Goal: Information Seeking & Learning: Check status

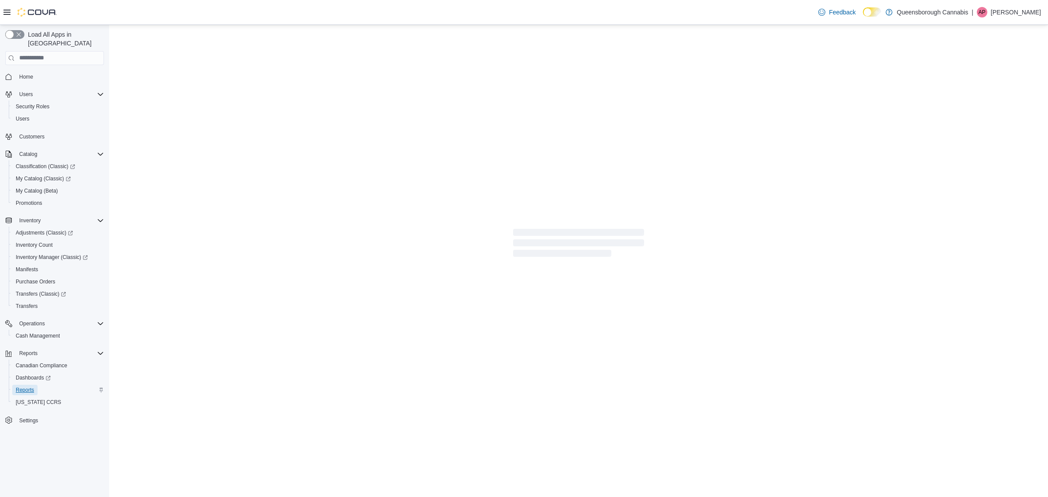
click at [26, 386] on span "Reports" at bounding box center [25, 389] width 18 height 7
click at [34, 386] on span "Reports" at bounding box center [25, 389] width 18 height 7
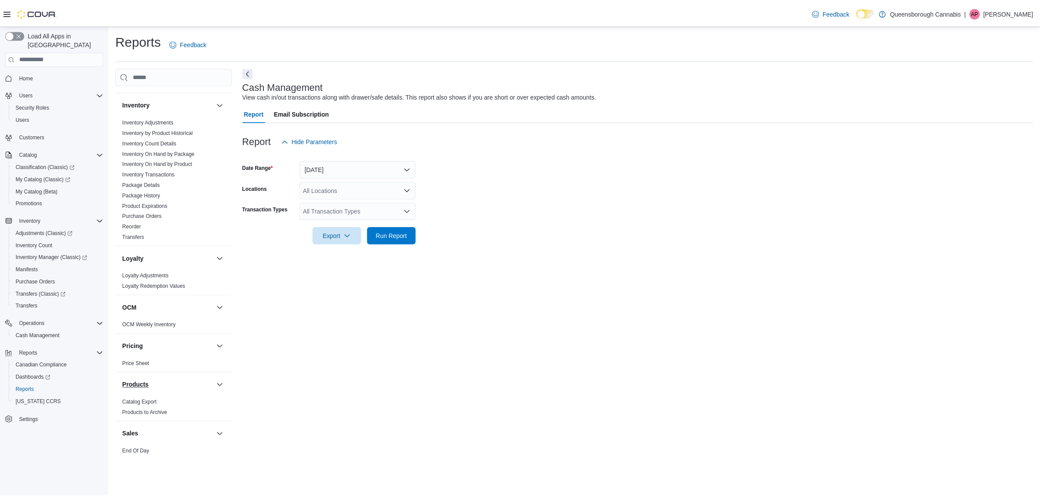
scroll to position [210, 0]
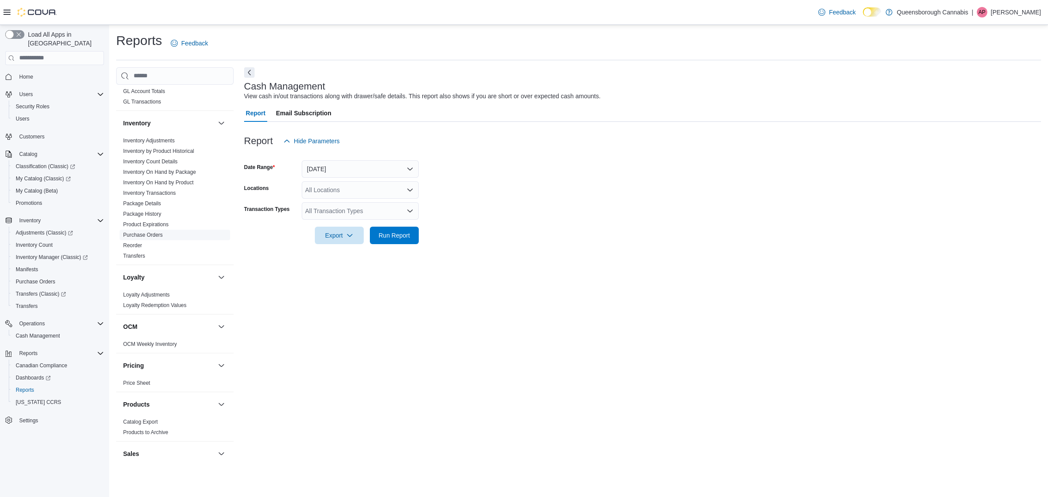
click at [147, 231] on span "Purchase Orders" at bounding box center [175, 235] width 110 height 10
click at [147, 232] on link "Purchase Orders" at bounding box center [143, 235] width 40 height 6
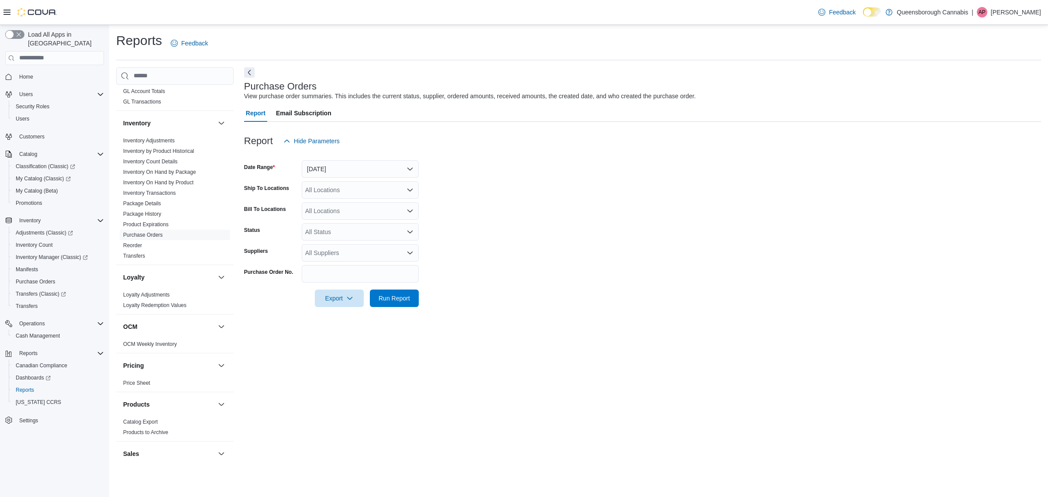
click at [421, 133] on div "Report Hide Parameters" at bounding box center [642, 140] width 797 height 17
click at [380, 167] on button "Yesterday" at bounding box center [360, 168] width 117 height 17
click at [652, 153] on div at bounding box center [642, 155] width 797 height 10
click at [366, 166] on button "Yesterday" at bounding box center [360, 168] width 117 height 17
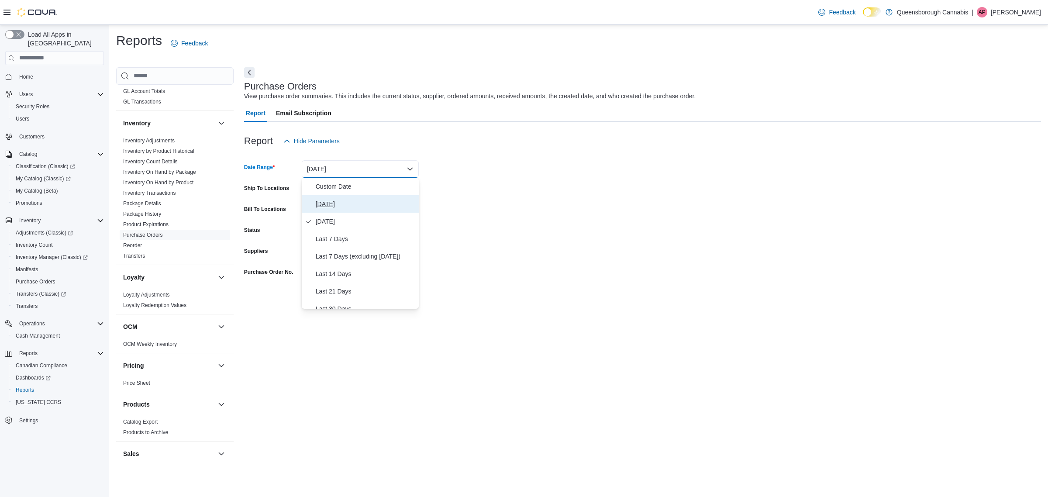
click at [331, 204] on span "Today" at bounding box center [366, 204] width 100 height 10
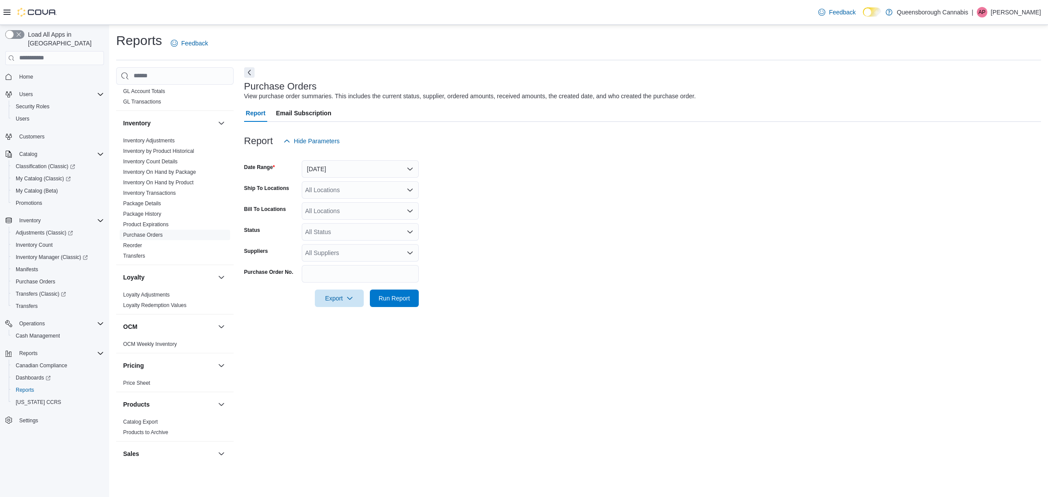
click at [480, 211] on form "Date Range Today Ship To Locations All Locations Bill To Locations All Location…" at bounding box center [642, 228] width 797 height 157
click at [330, 190] on div "All Locations" at bounding box center [360, 189] width 117 height 17
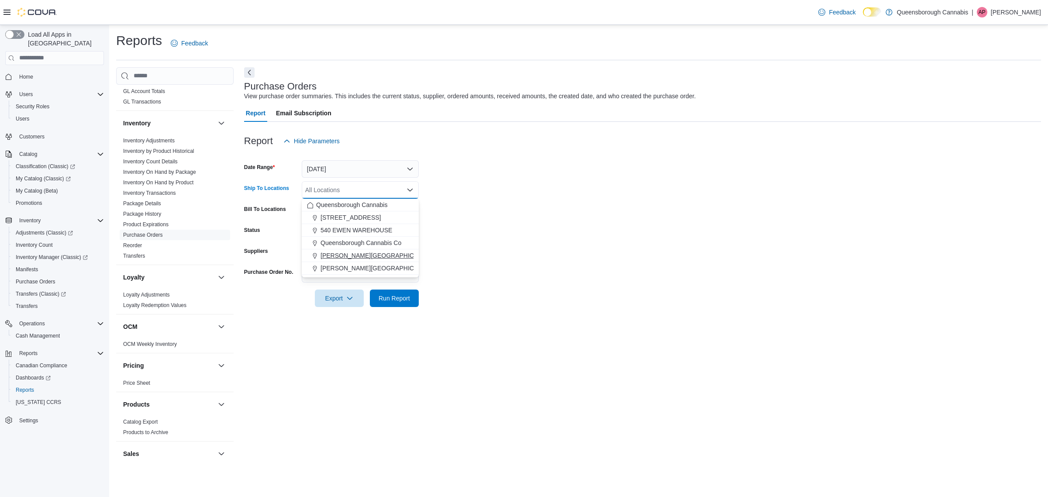
click at [349, 257] on span "[PERSON_NAME][GEOGRAPHIC_DATA]" at bounding box center [378, 255] width 114 height 9
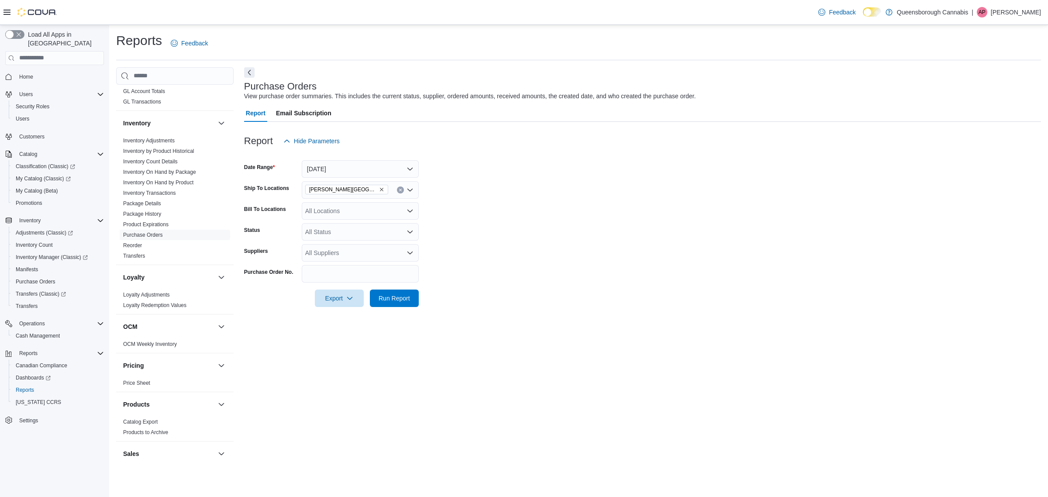
click at [556, 265] on form "Date Range Today Ship To Locations Scott 72 Centre Bill To Locations All Locati…" at bounding box center [642, 228] width 797 height 157
click at [395, 295] on span "Run Report" at bounding box center [394, 297] width 31 height 9
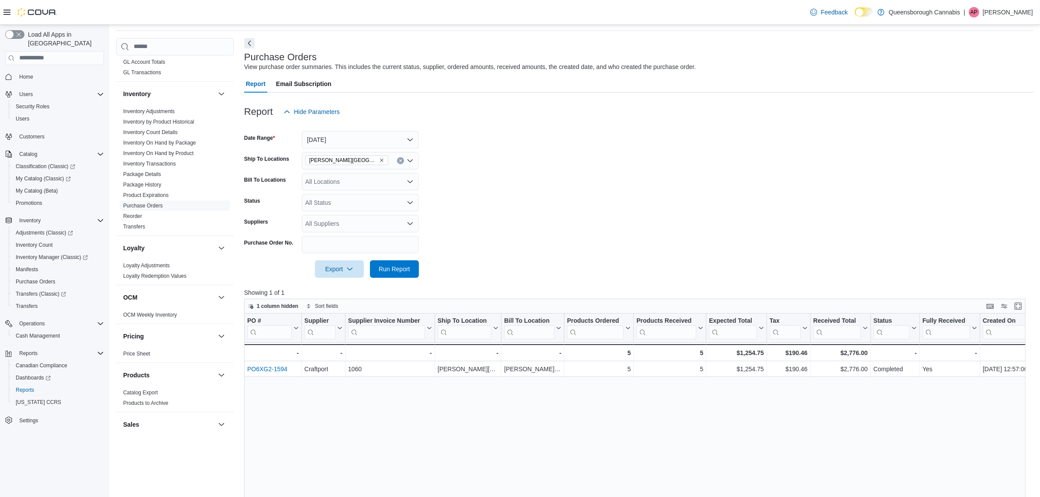
scroll to position [55, 0]
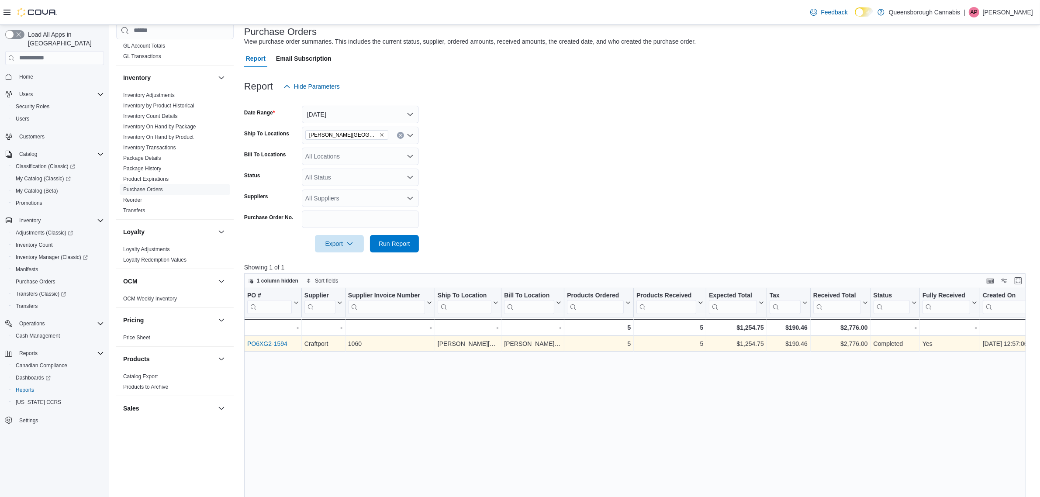
click at [259, 344] on link "PO6XG2-1594" at bounding box center [267, 343] width 40 height 7
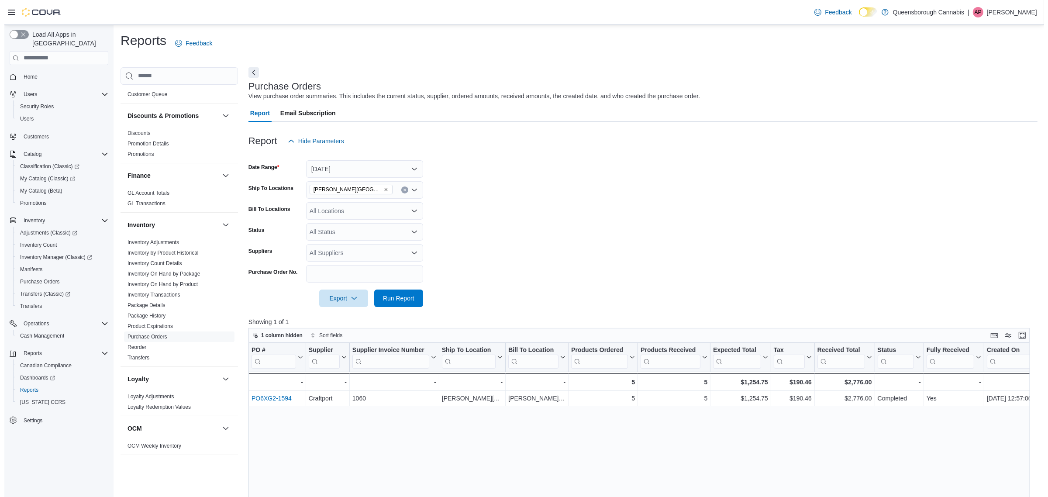
scroll to position [0, 0]
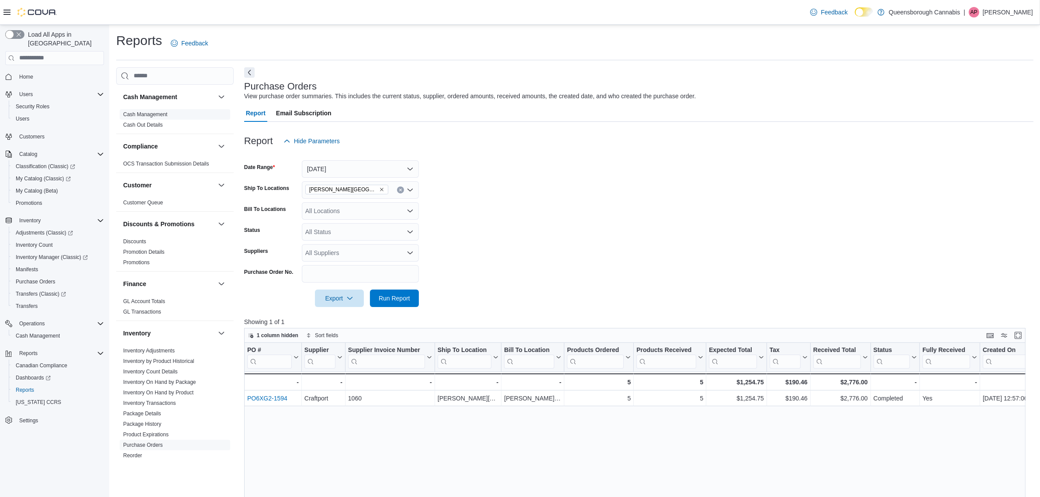
click at [145, 111] on link "Cash Management" at bounding box center [145, 114] width 44 height 6
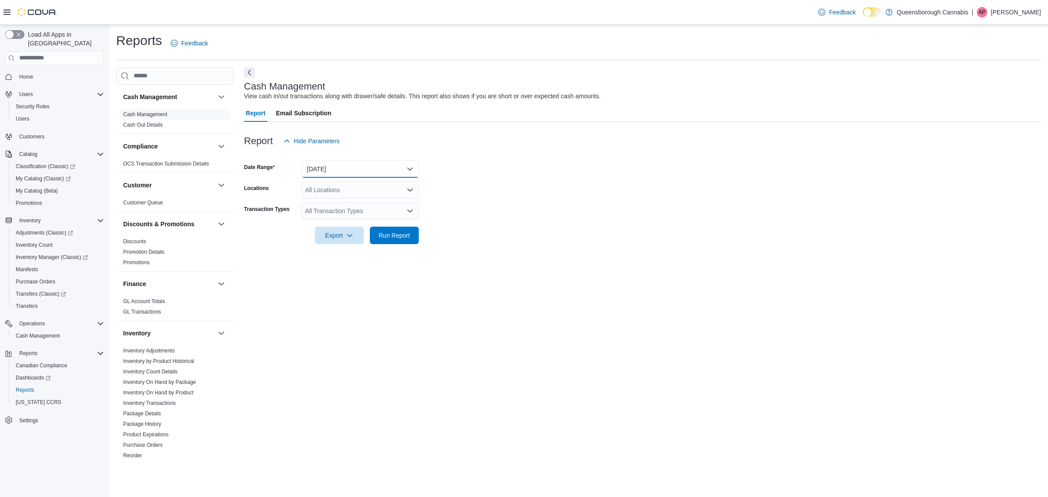
click at [370, 165] on button "Today" at bounding box center [360, 168] width 117 height 17
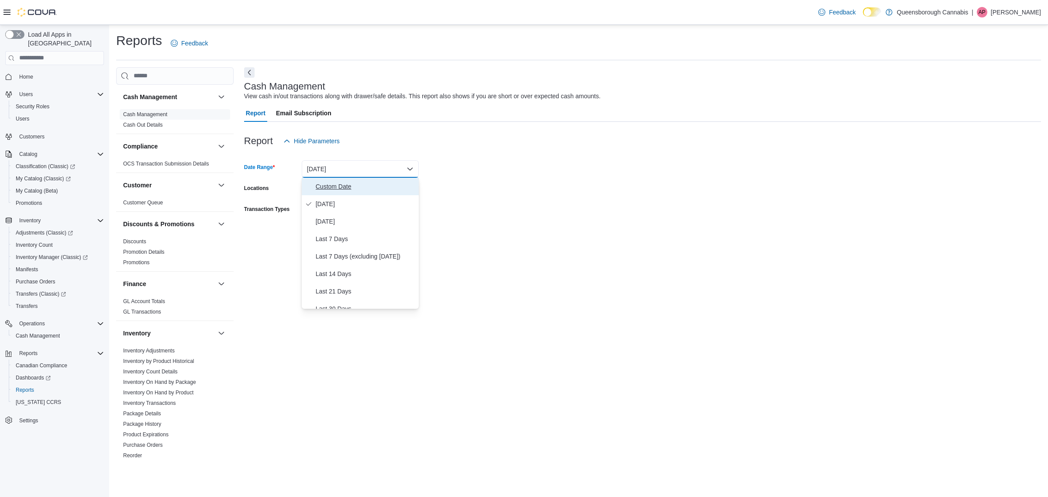
click at [339, 185] on span "Custom Date" at bounding box center [366, 186] width 100 height 10
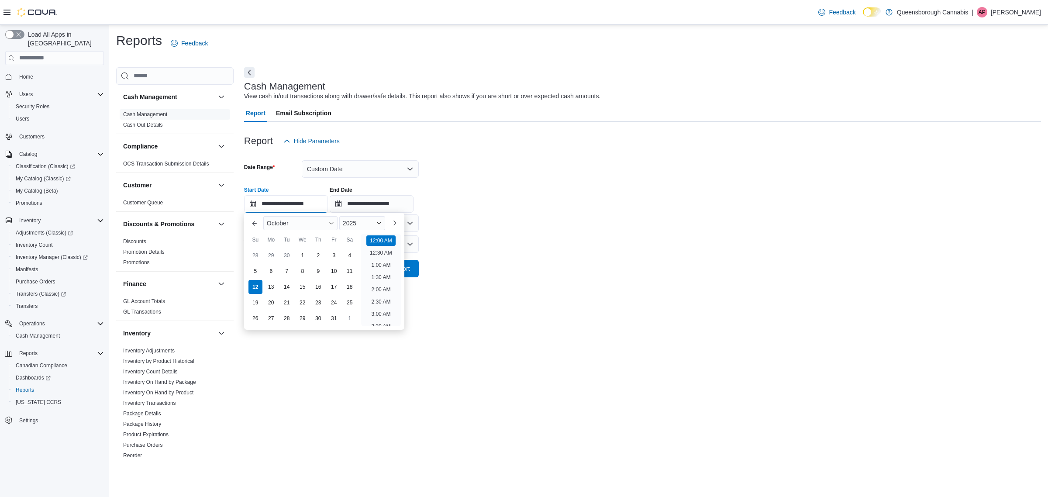
click at [301, 203] on input "**********" at bounding box center [286, 203] width 84 height 17
click at [335, 275] on div "10" at bounding box center [333, 270] width 15 height 15
click at [536, 207] on div "**********" at bounding box center [642, 195] width 797 height 33
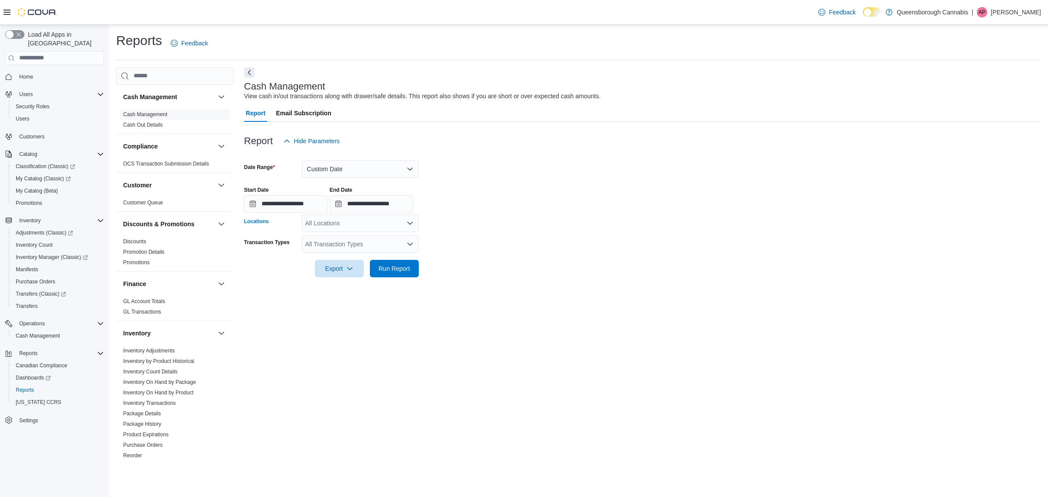
click at [359, 223] on div "All Locations" at bounding box center [360, 222] width 117 height 17
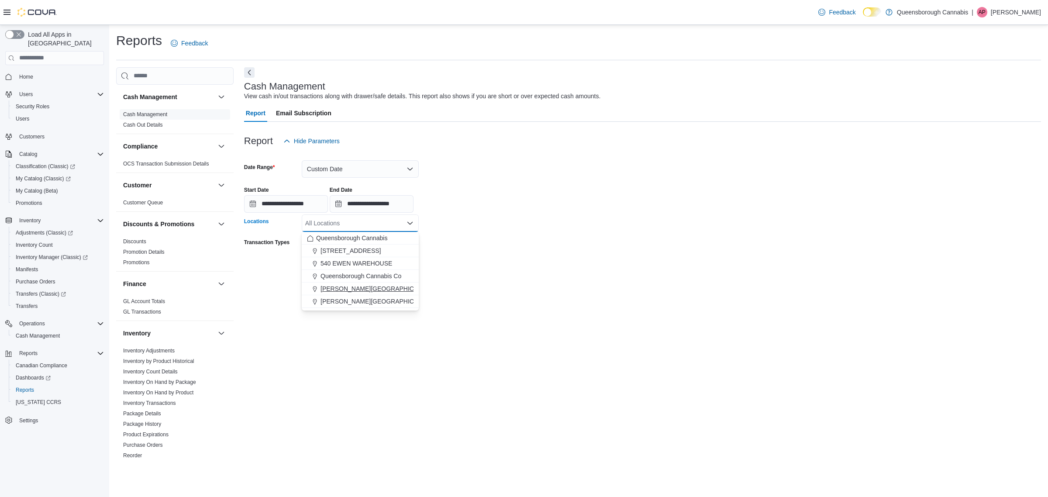
click at [352, 292] on span "[PERSON_NAME][GEOGRAPHIC_DATA]" at bounding box center [378, 288] width 114 height 9
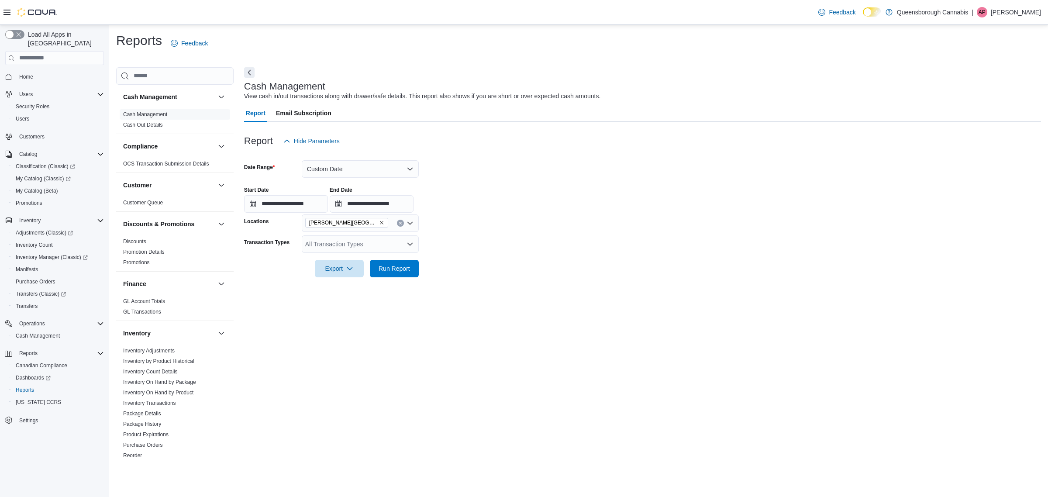
click at [513, 197] on div "**********" at bounding box center [642, 195] width 797 height 33
click at [332, 239] on div "All Transaction Types" at bounding box center [360, 243] width 117 height 17
click at [333, 324] on span "Cash Skim" at bounding box center [360, 321] width 107 height 9
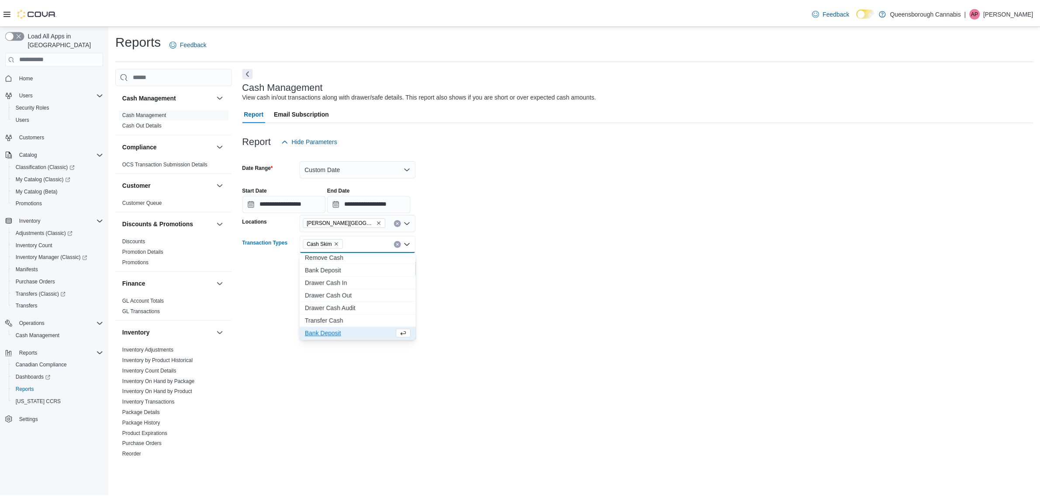
scroll to position [52, 0]
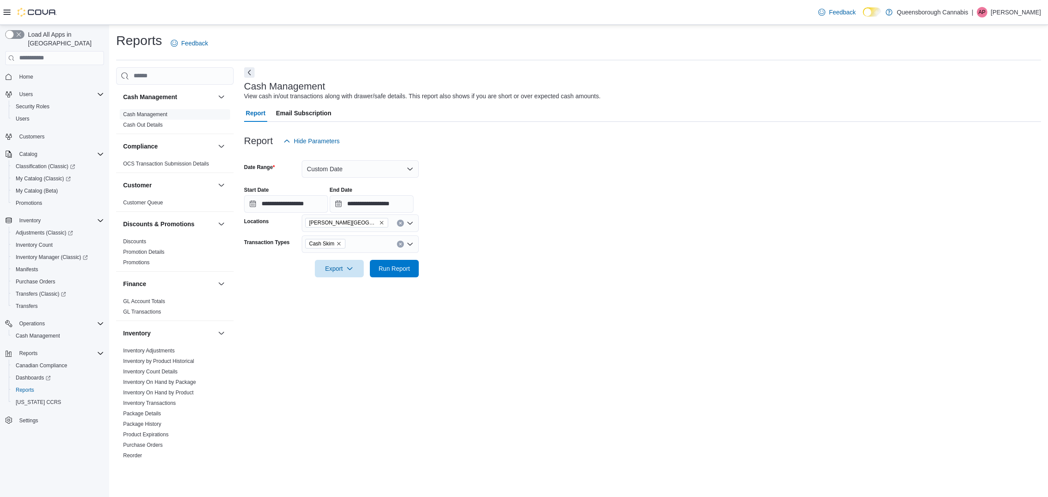
click at [534, 274] on form "**********" at bounding box center [642, 214] width 797 height 128
click at [414, 261] on button "Run Report" at bounding box center [394, 267] width 49 height 17
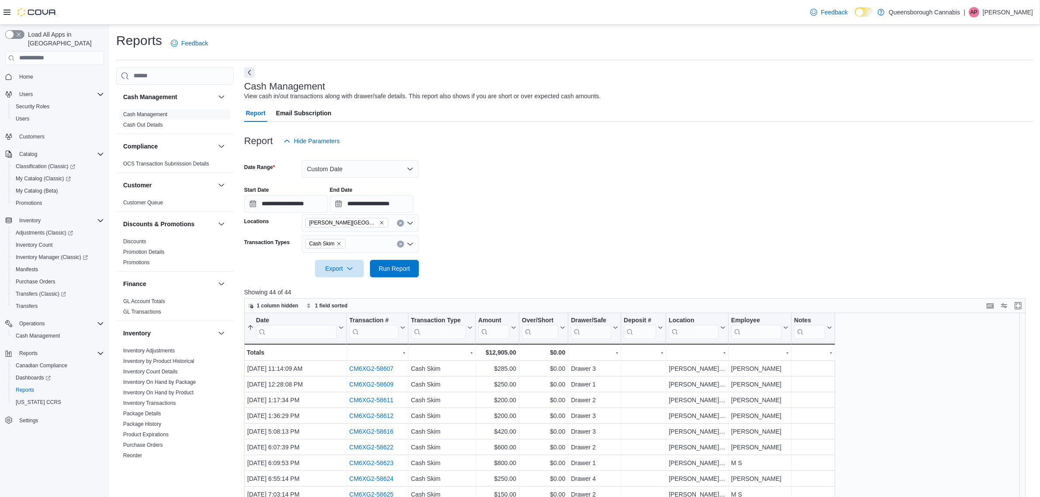
click at [606, 196] on div "**********" at bounding box center [638, 195] width 789 height 33
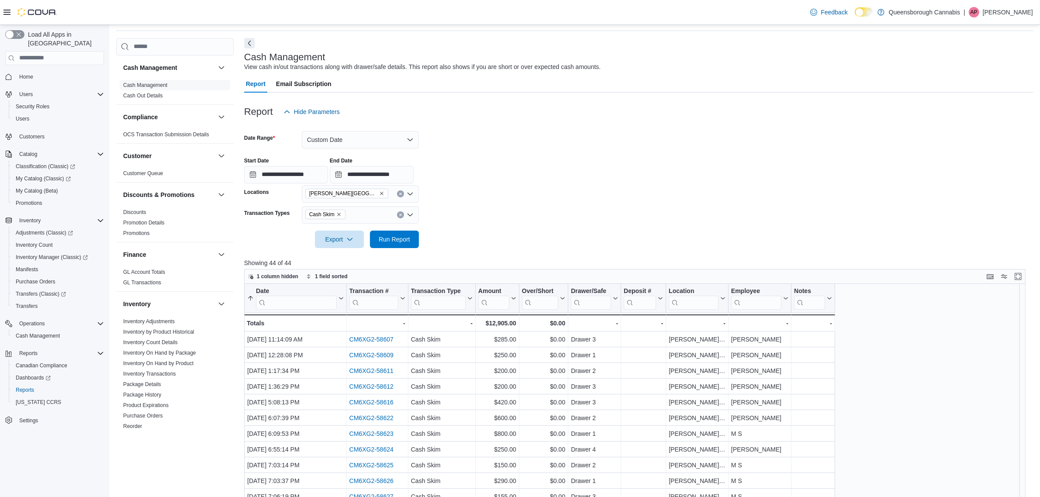
scroll to position [55, 0]
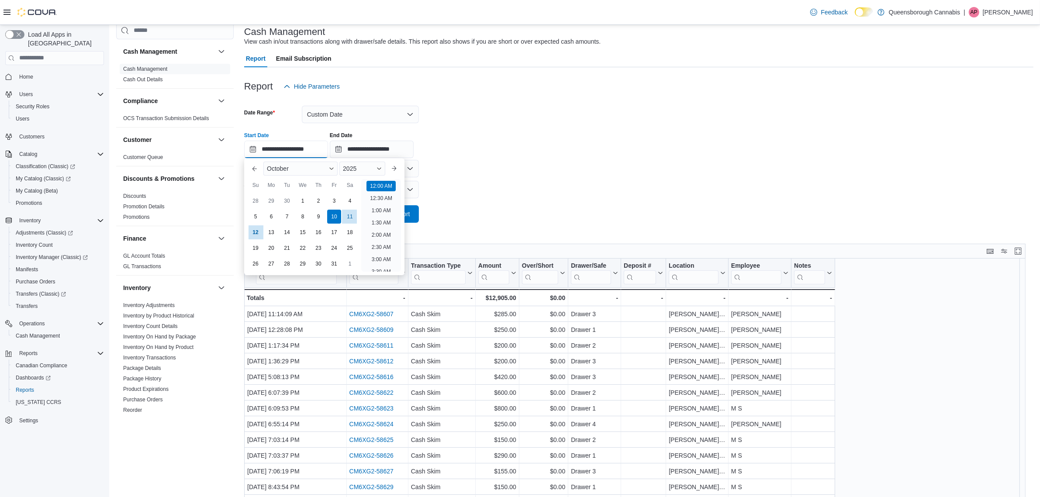
click at [308, 148] on input "**********" at bounding box center [286, 149] width 84 height 17
click at [380, 240] on li "7:00 PM" at bounding box center [381, 241] width 27 height 10
type input "**********"
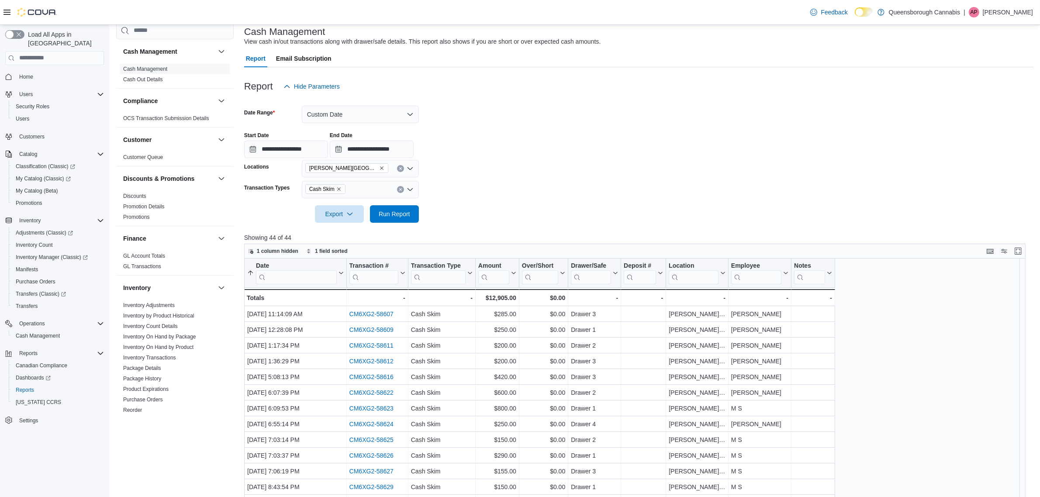
click at [494, 149] on div "**********" at bounding box center [638, 141] width 789 height 33
click at [391, 209] on span "Run Report" at bounding box center [394, 213] width 38 height 17
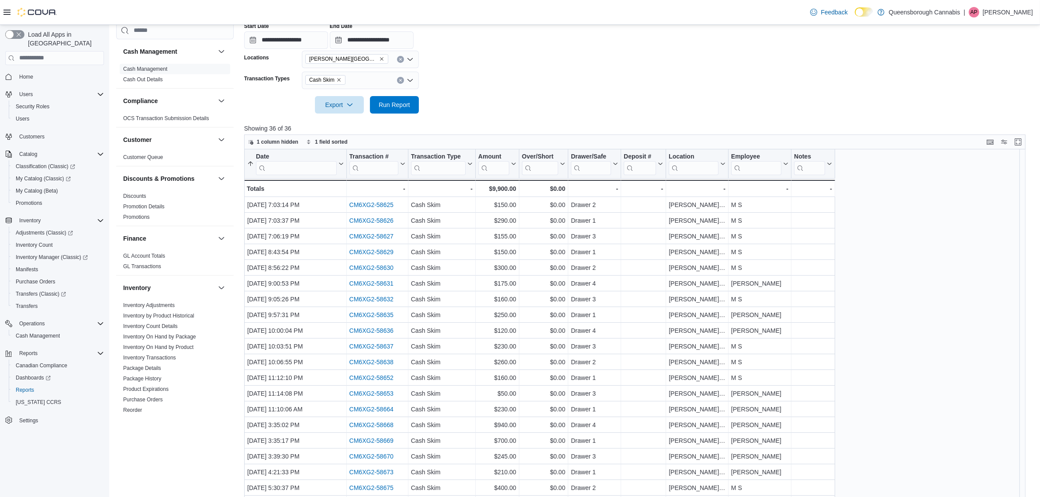
click at [496, 112] on form "**********" at bounding box center [638, 50] width 789 height 128
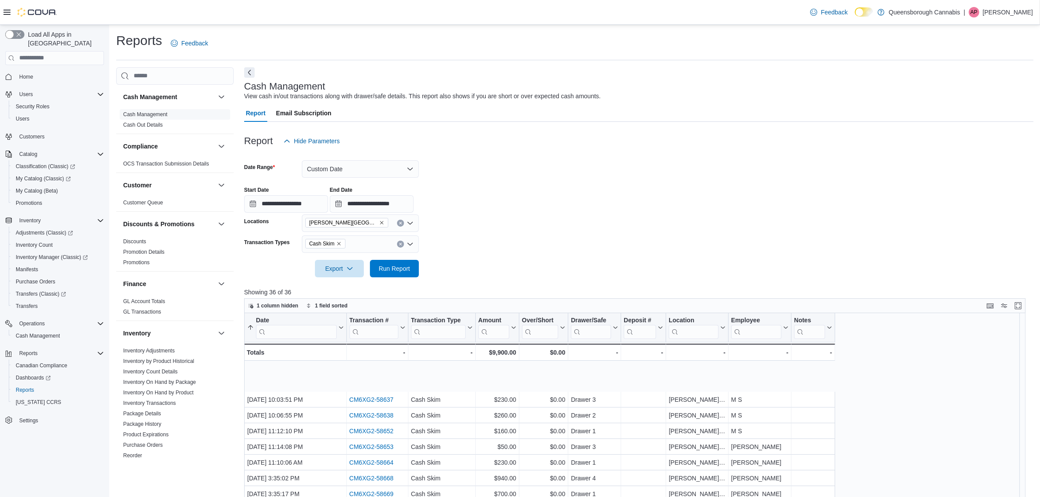
scroll to position [164, 0]
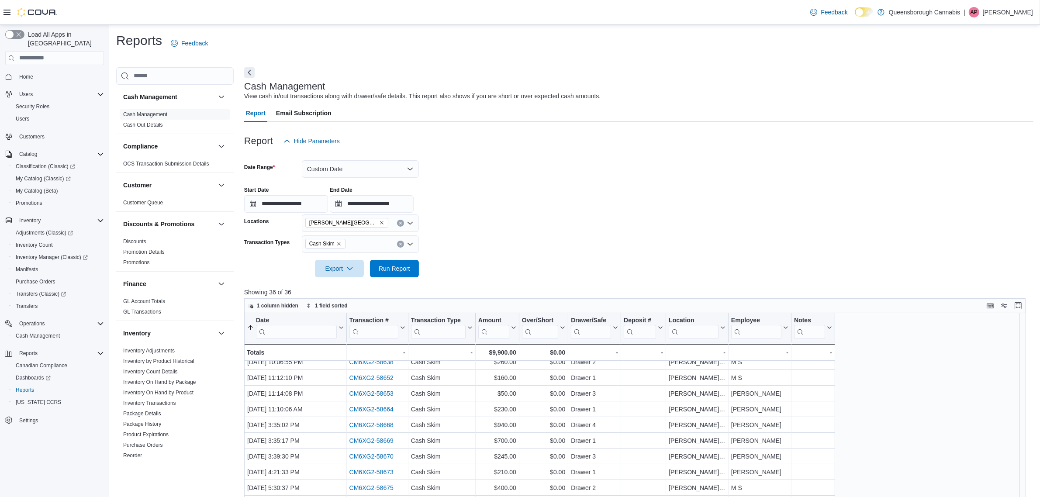
drag, startPoint x: 803, startPoint y: 170, endPoint x: 807, endPoint y: 174, distance: 4.6
click at [803, 170] on form "**********" at bounding box center [638, 214] width 789 height 128
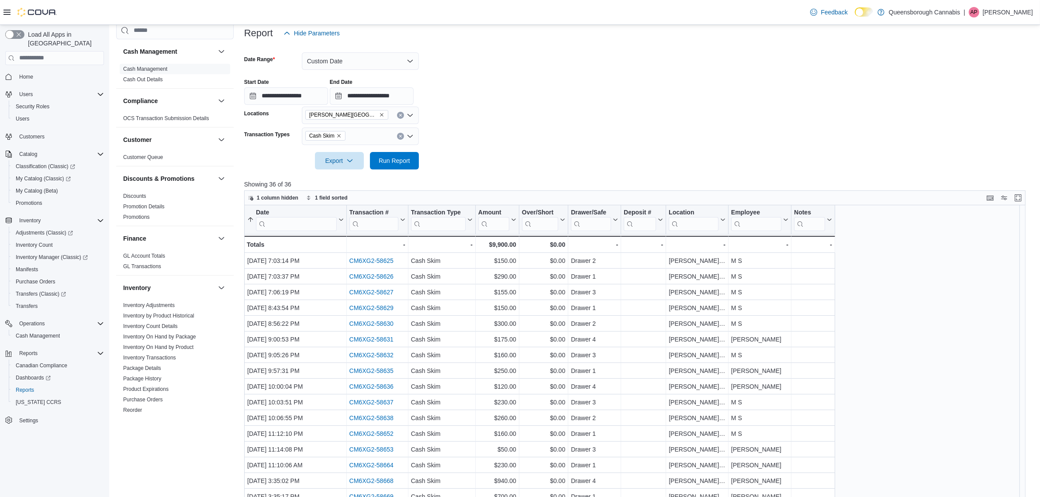
scroll to position [109, 0]
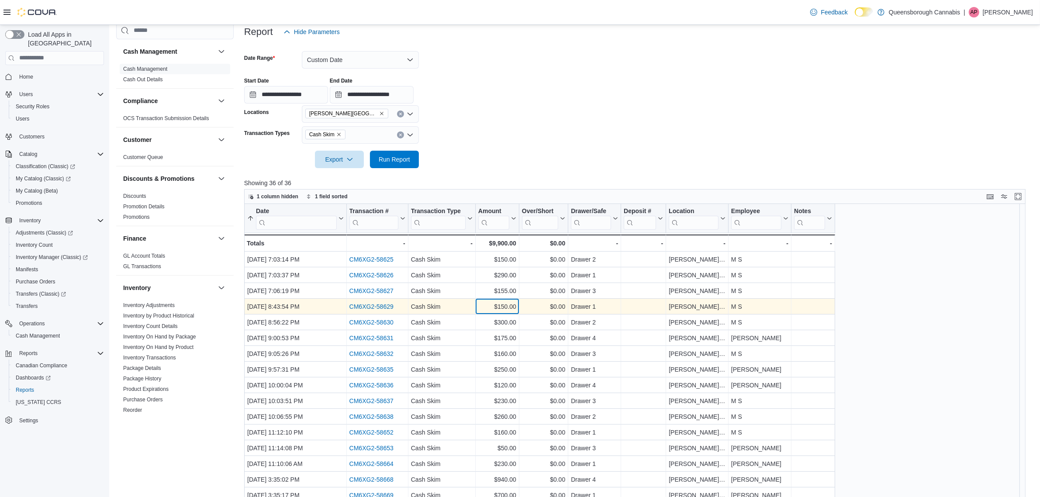
click at [483, 304] on div "$150.00" at bounding box center [497, 306] width 38 height 10
click at [337, 303] on div "Oct 10, 2025, 8:43:54 PM" at bounding box center [295, 306] width 97 height 10
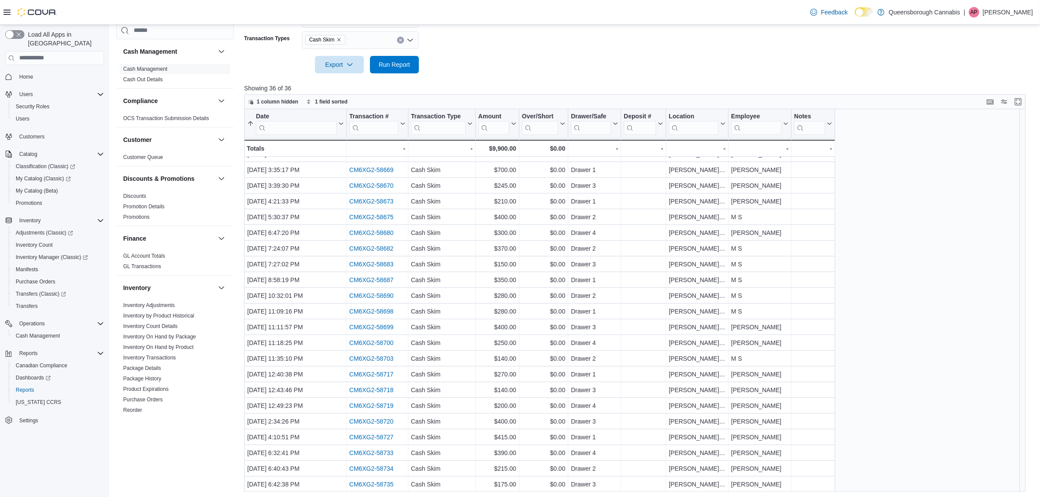
scroll to position [206, 0]
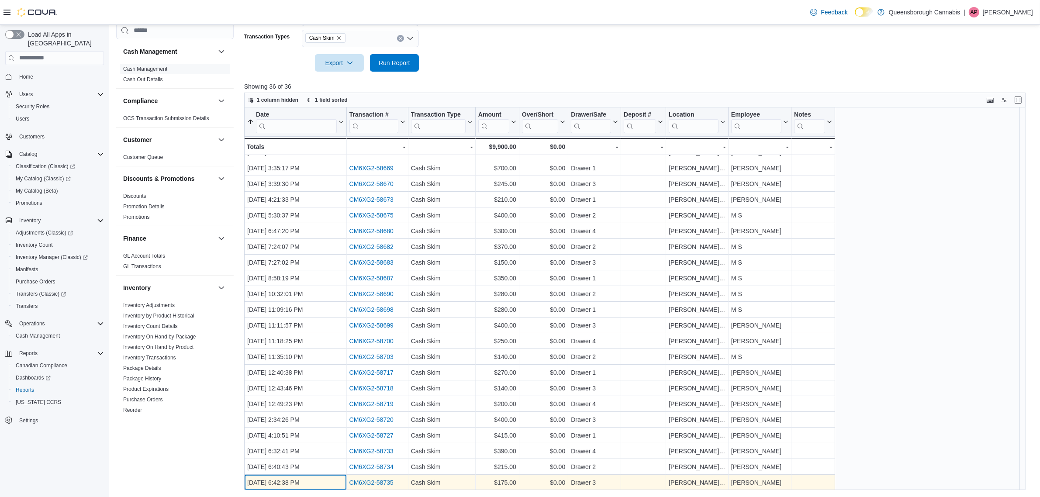
click at [326, 483] on div "Oct 12, 2025, 6:42:38 PM" at bounding box center [295, 482] width 97 height 10
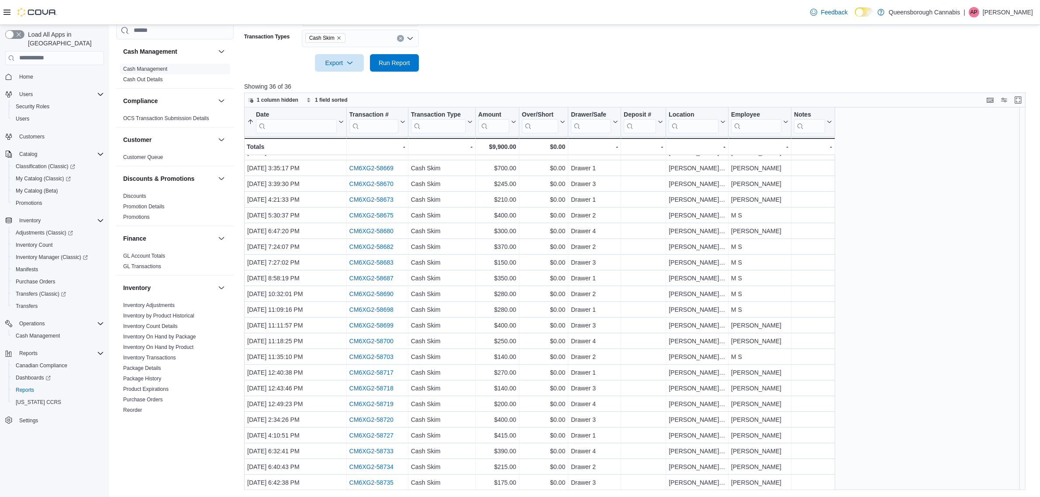
click at [893, 369] on div "Date Sorted ascending . Click to view column header actions Transaction # Click…" at bounding box center [638, 298] width 789 height 383
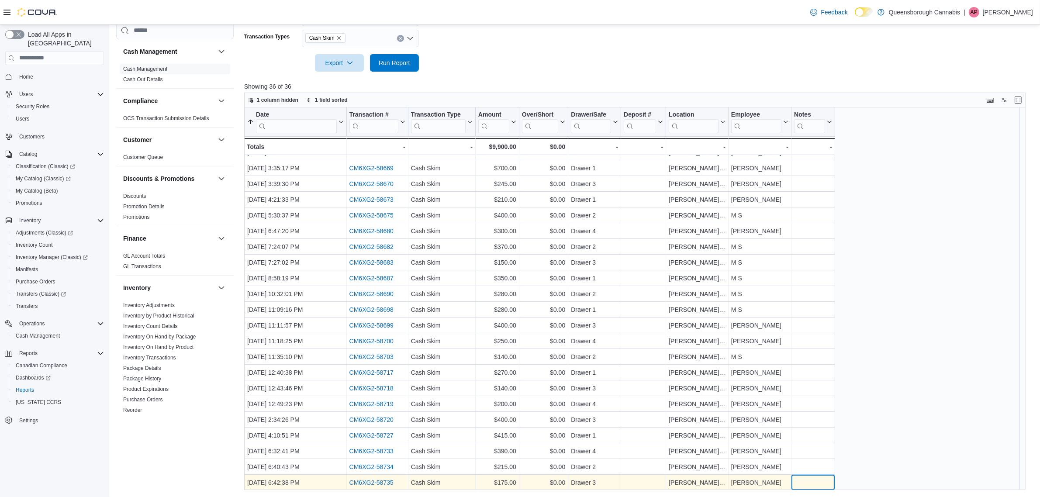
click at [821, 481] on div "- Notes, column 10, row 36" at bounding box center [813, 482] width 38 height 10
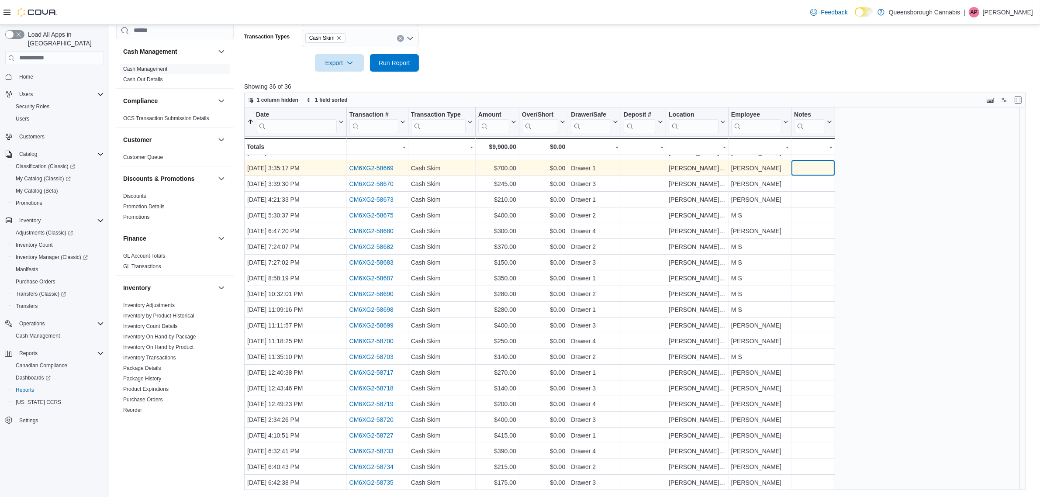
click at [822, 171] on div "- Notes, column 10, row 16" at bounding box center [813, 168] width 38 height 10
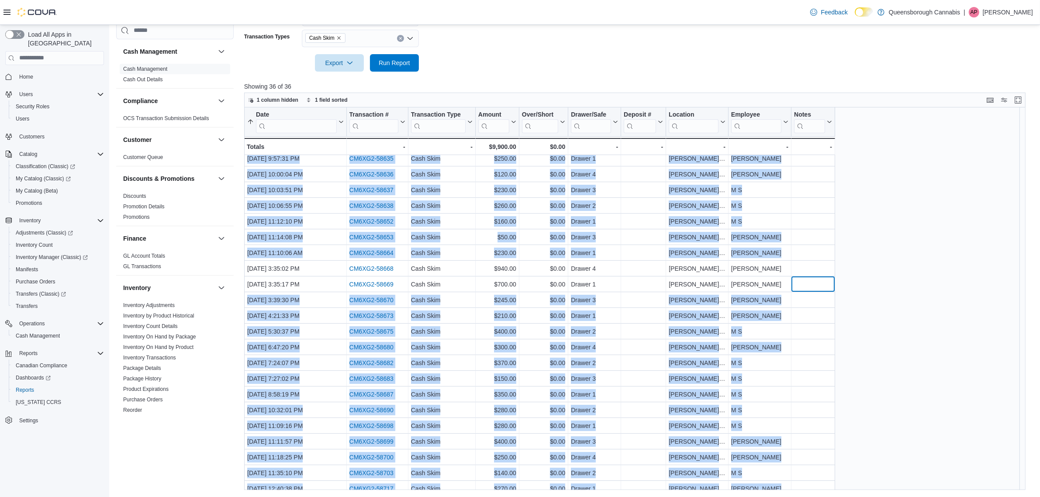
scroll to position [0, 0]
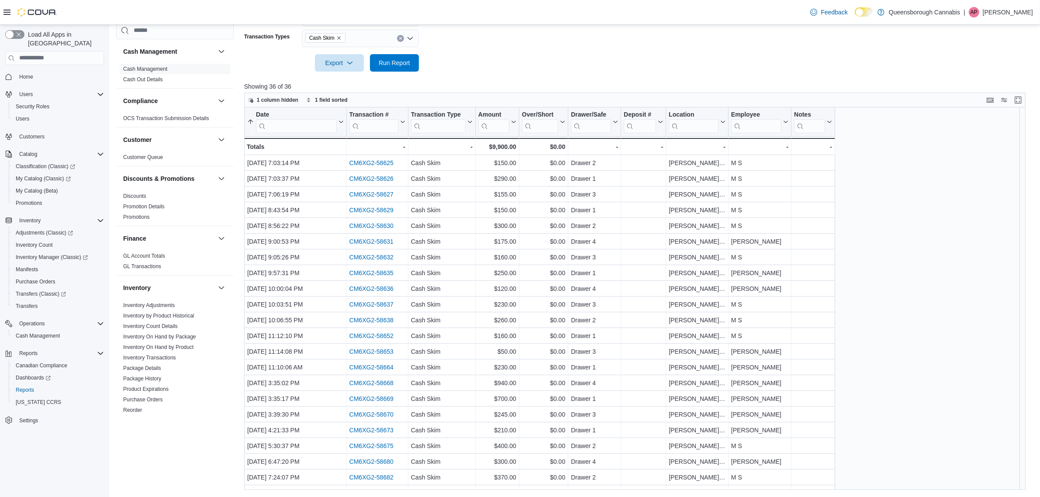
click at [887, 292] on div "Date Sorted ascending . Click to view column header actions Transaction # Click…" at bounding box center [638, 298] width 789 height 383
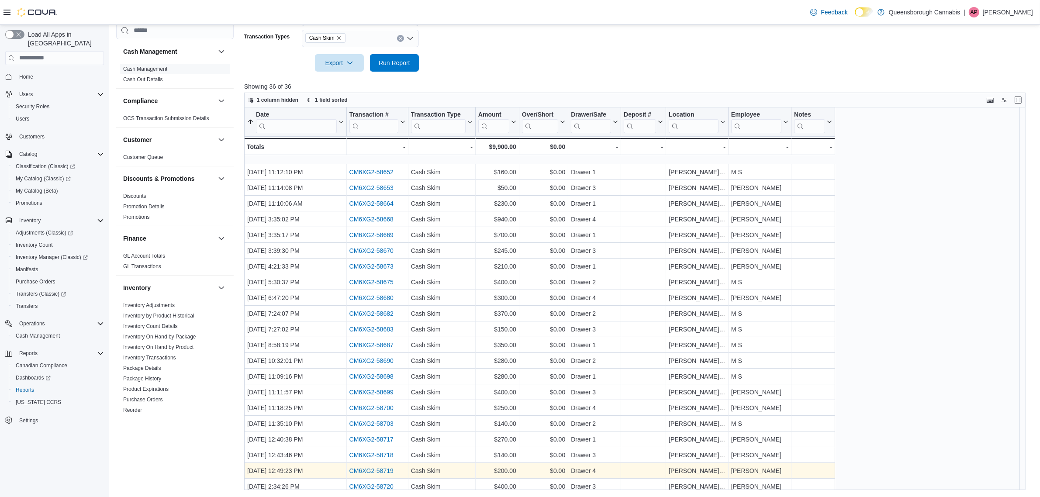
scroll to position [231, 0]
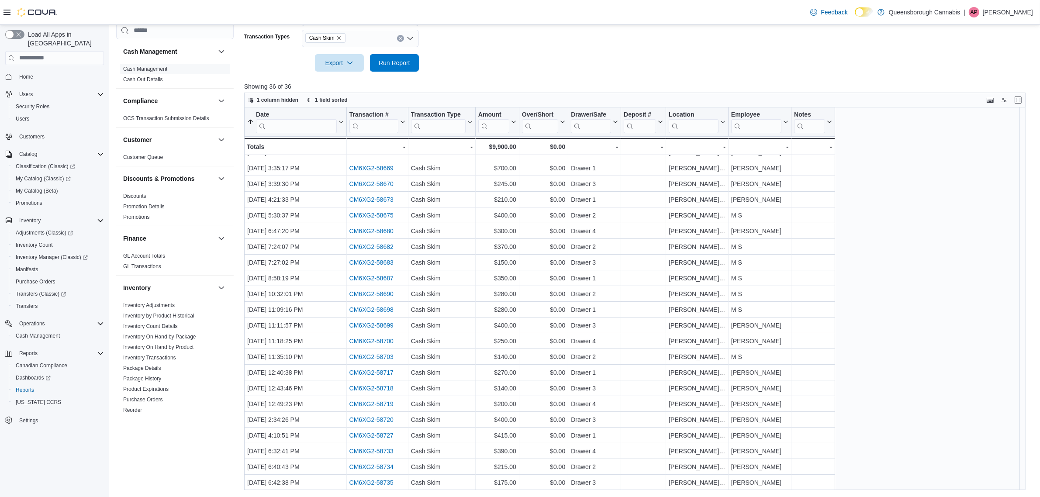
click at [1014, 166] on div "Date Sorted ascending . Click to view column header actions Transaction # Click…" at bounding box center [638, 298] width 789 height 383
click at [677, 85] on p "Showing 36 of 36" at bounding box center [638, 86] width 789 height 9
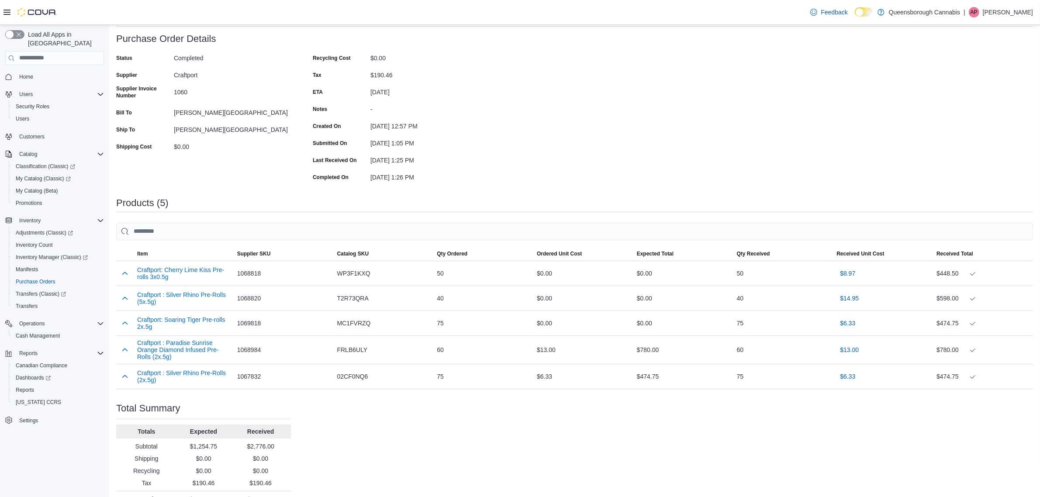
scroll to position [103, 0]
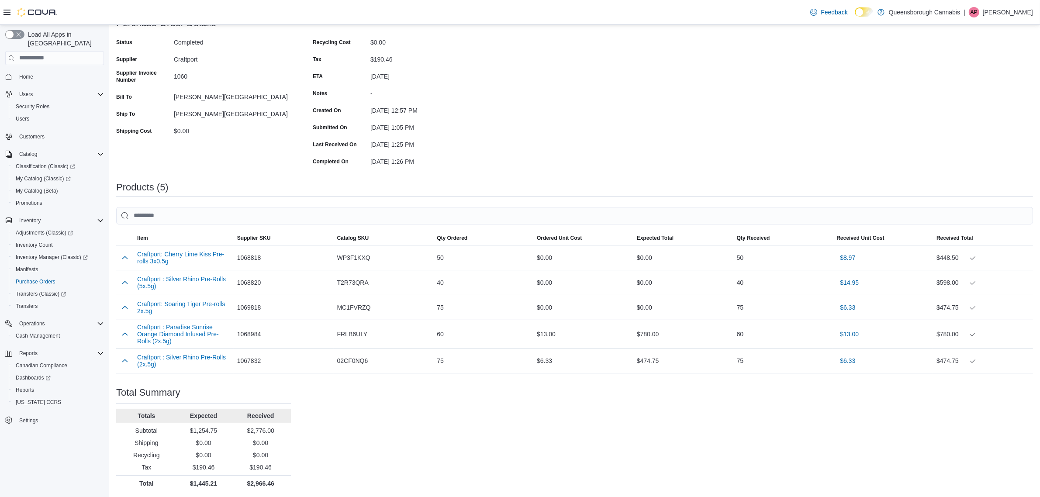
click at [579, 148] on div "Purchase Order: PO6XG2-1594 Feedback Purchase Order Details Status Completed Su…" at bounding box center [574, 254] width 917 height 473
click at [630, 152] on div "Purchase Order: PO6XG2-1594 Feedback Purchase Order Details Status Completed Su…" at bounding box center [574, 254] width 917 height 473
click at [542, 174] on div "Purchase Order: PO6XG2-1594 Feedback Purchase Order Details Status Completed Su…" at bounding box center [574, 254] width 917 height 473
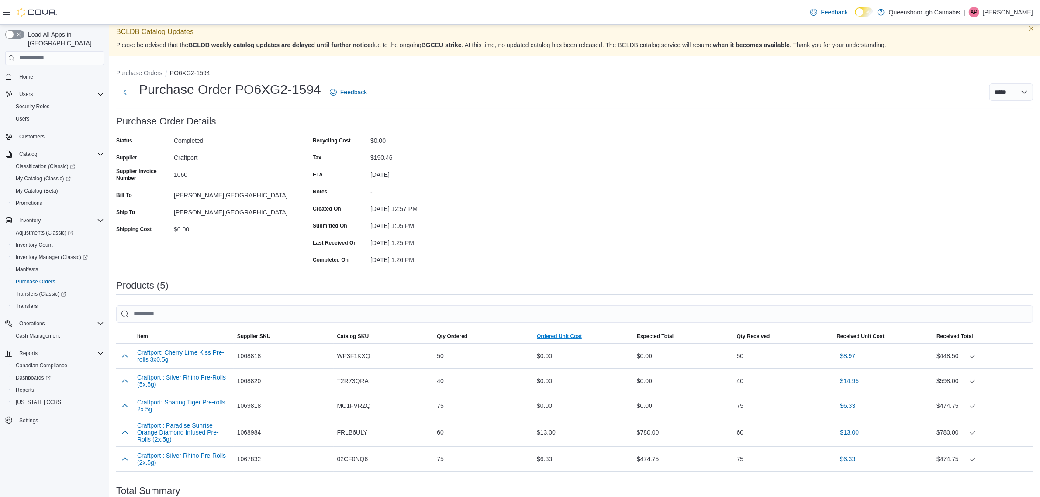
scroll to position [0, 0]
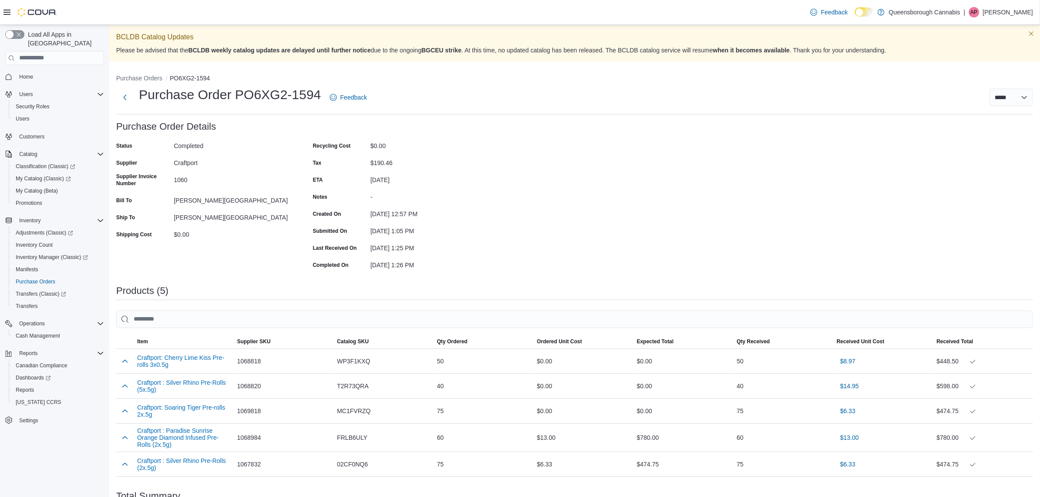
click at [572, 239] on div "Purchase Order: PO6XG2-1594 Feedback Purchase Order Details Status Completed Su…" at bounding box center [574, 357] width 917 height 473
click at [642, 221] on div "Purchase Order: PO6XG2-1594 Feedback Purchase Order Details Status Completed Su…" at bounding box center [574, 357] width 917 height 473
